Goal: Obtain resource: Download file/media

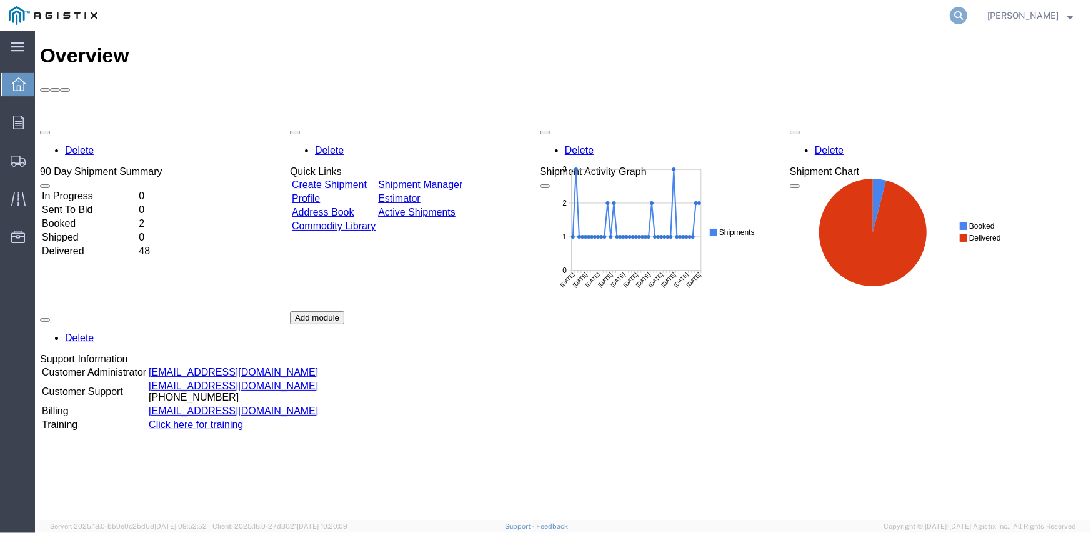
click at [963, 20] on icon at bounding box center [957, 15] width 17 height 17
paste input "56759954"
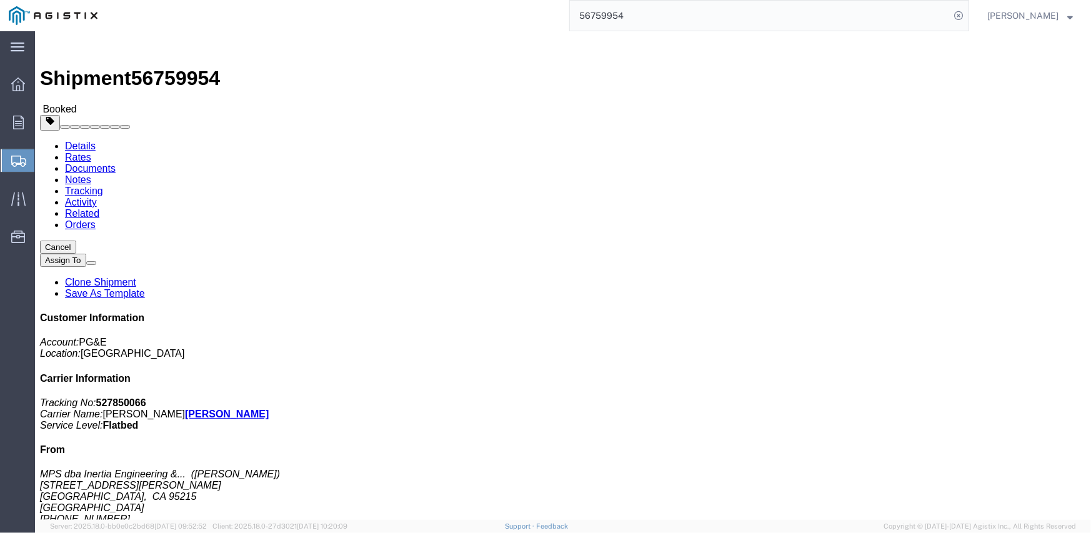
click link "Documents"
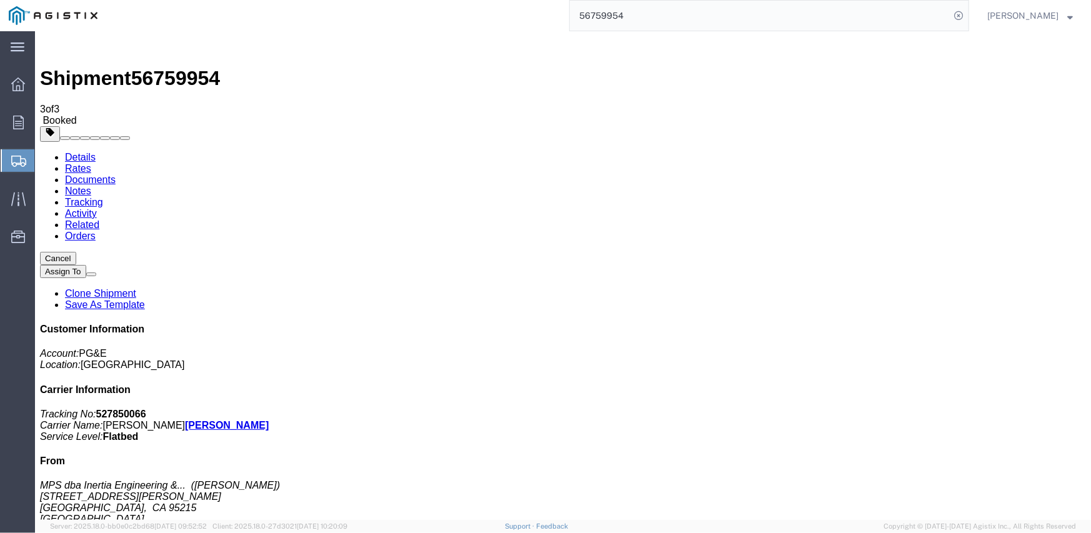
click at [610, 18] on input "56759954" at bounding box center [760, 16] width 380 height 30
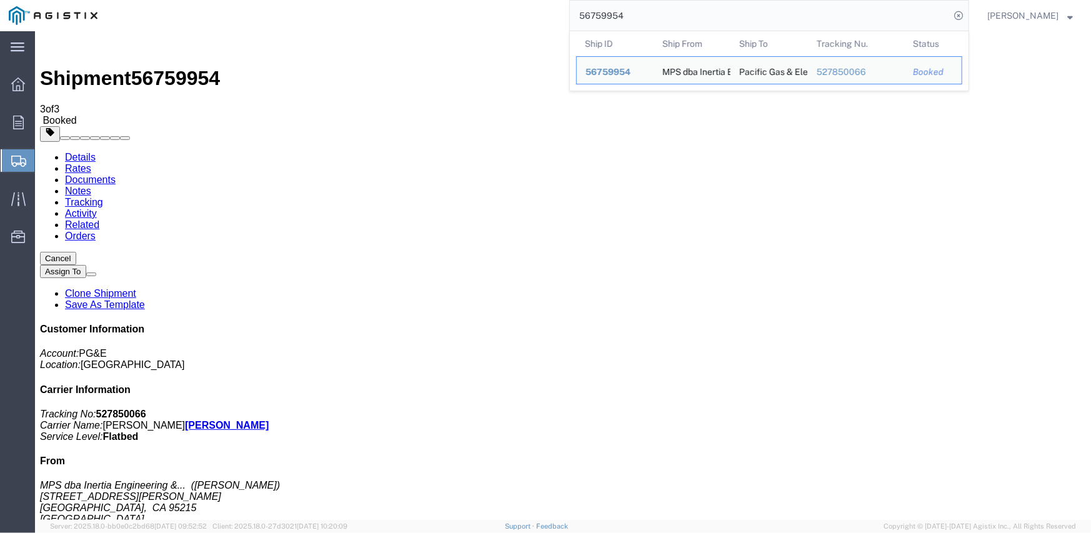
click at [610, 18] on input "56759954" at bounding box center [760, 16] width 380 height 30
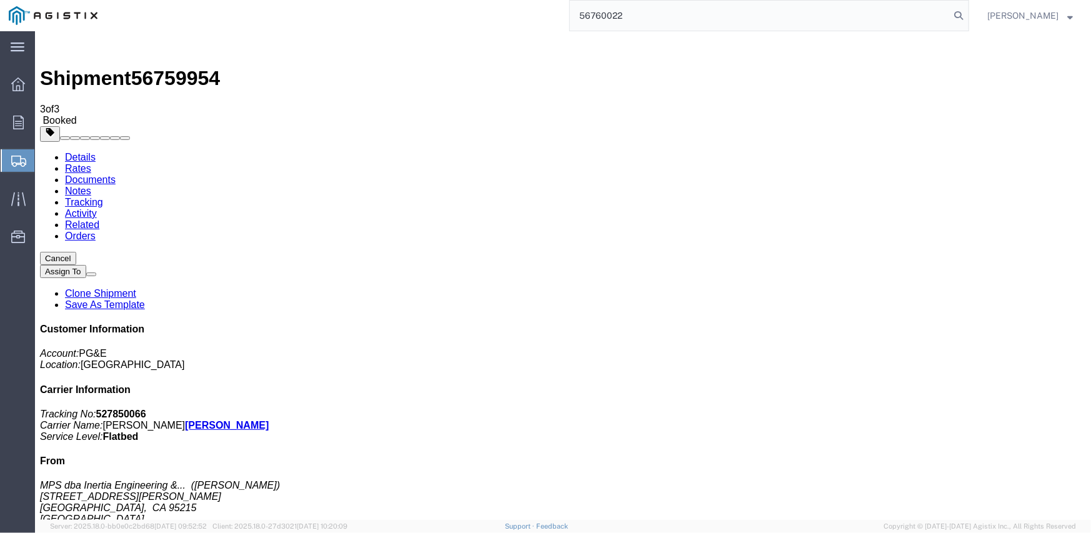
type input "56760022"
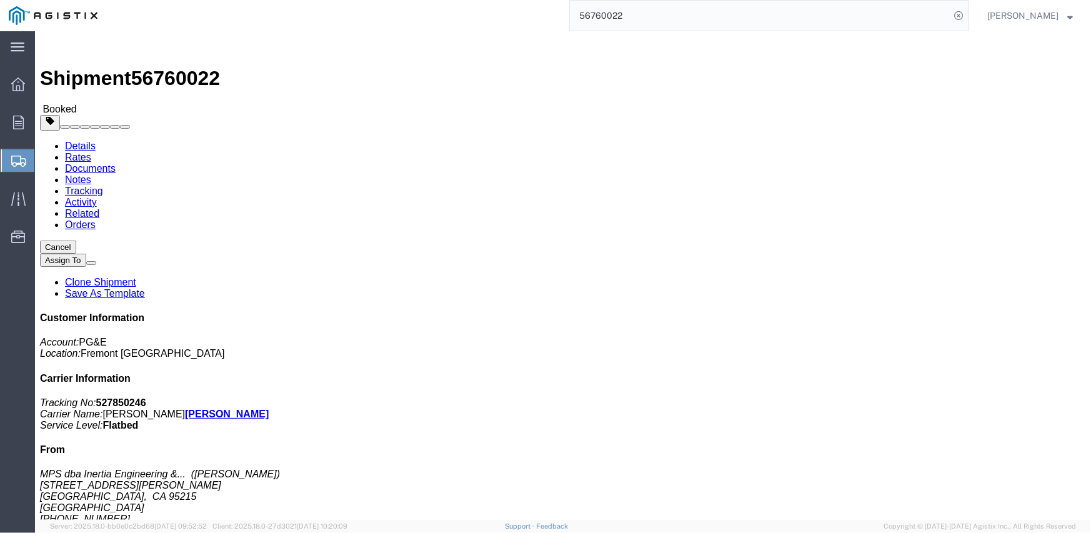
click link "Documents"
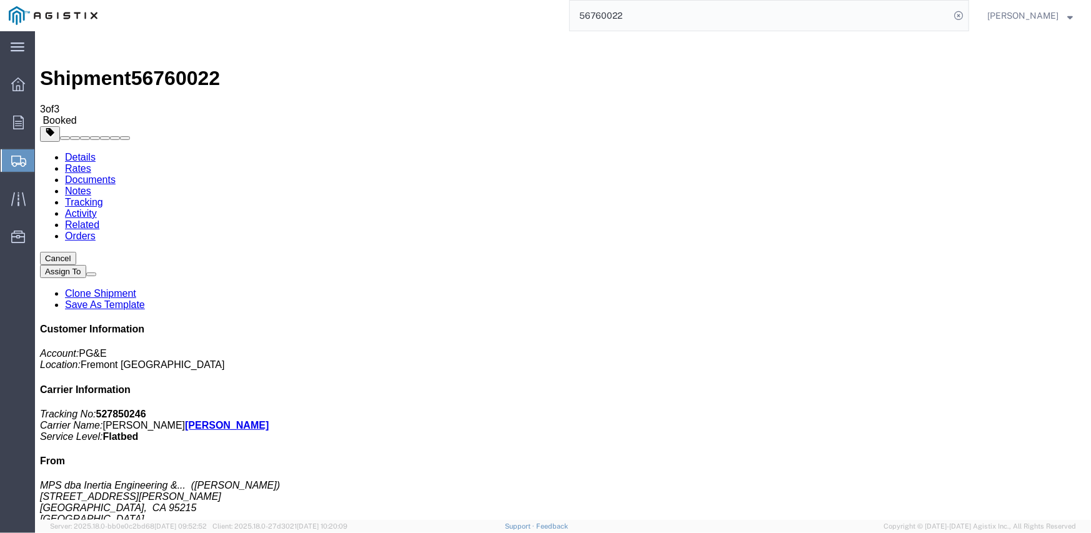
drag, startPoint x: 132, startPoint y: 170, endPoint x: 551, endPoint y: 72, distance: 429.7
